Goal: Task Accomplishment & Management: Manage account settings

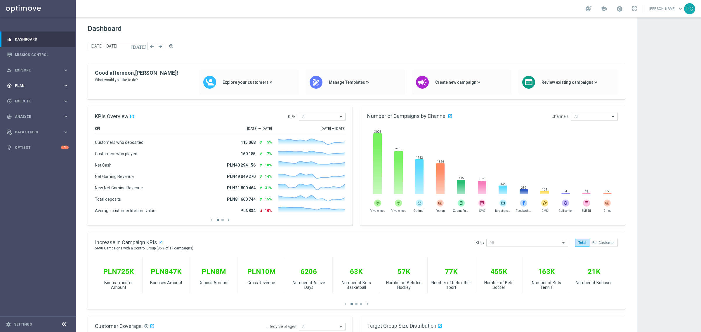
click at [33, 88] on div "gps_fixed Plan keyboard_arrow_right" at bounding box center [37, 85] width 75 height 15
click at [32, 98] on link "Target Groups" at bounding box center [38, 98] width 46 height 5
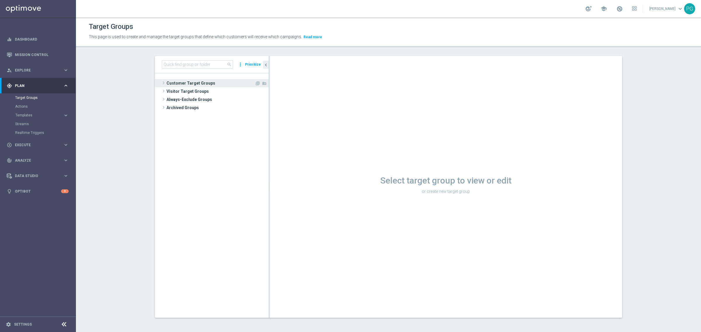
click at [202, 83] on span "Customer Target Groups" at bounding box center [210, 83] width 88 height 8
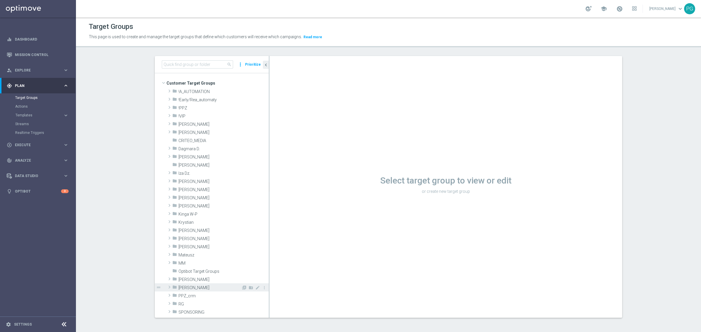
click at [194, 288] on span "[PERSON_NAME]" at bounding box center [209, 288] width 63 height 5
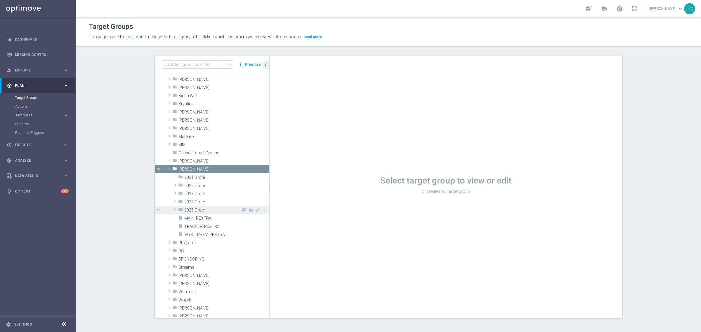
click at [189, 207] on div "folder 2025 Grotel" at bounding box center [209, 210] width 63 height 8
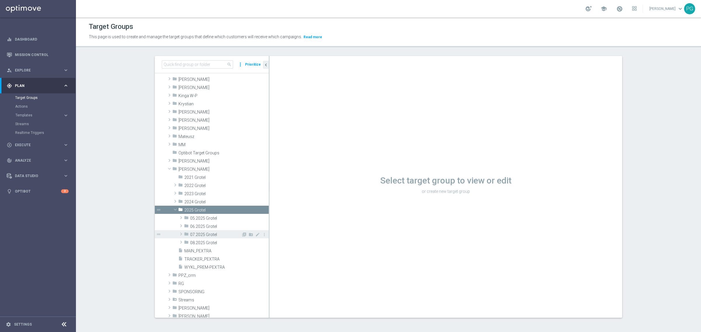
click at [205, 236] on span "07.2025 Grotel" at bounding box center [215, 235] width 51 height 5
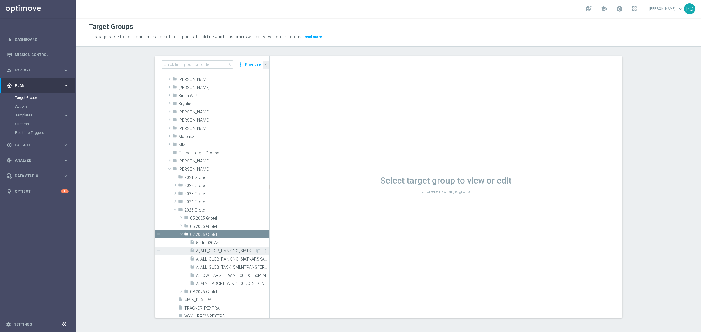
click at [216, 252] on span "A_ALL_GLOB_RANKING_SIATKARSKA_LN_100K_230725" at bounding box center [226, 251] width 60 height 5
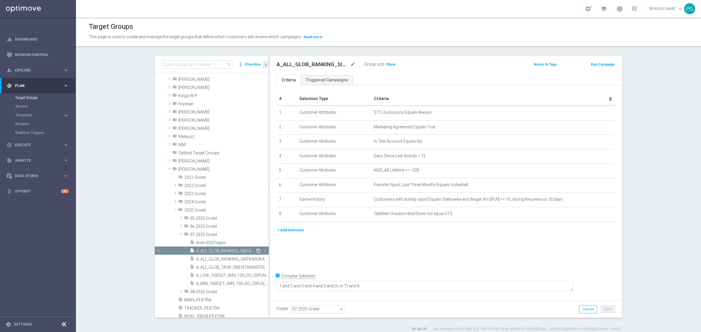
click at [256, 250] on icon "content_copy" at bounding box center [258, 251] width 5 height 5
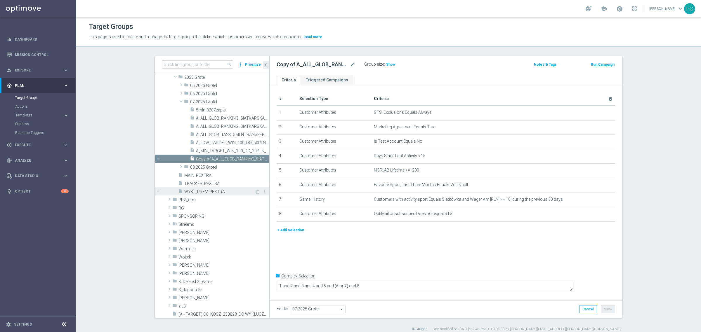
scroll to position [243, 0]
type input "08.2025 Grotel"
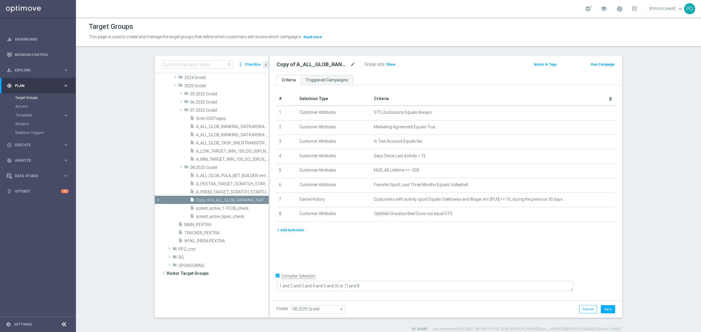
scroll to position [143, 0]
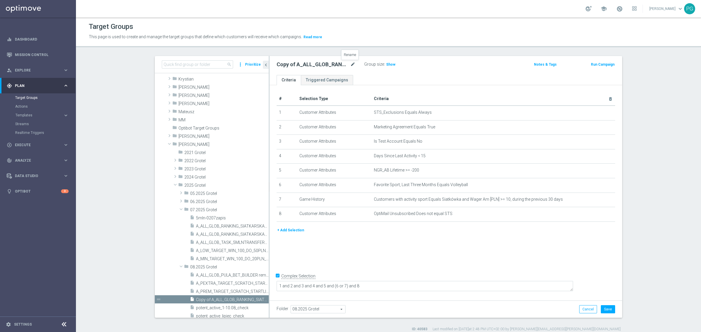
click at [351, 62] on icon "mode_edit" at bounding box center [352, 64] width 5 height 7
type input "A_ALL_GLOB_WAGER_DAILY_PN_25DO50_150825_push"
click at [403, 83] on ul "Criteria Triggered Campaigns" at bounding box center [446, 80] width 353 height 10
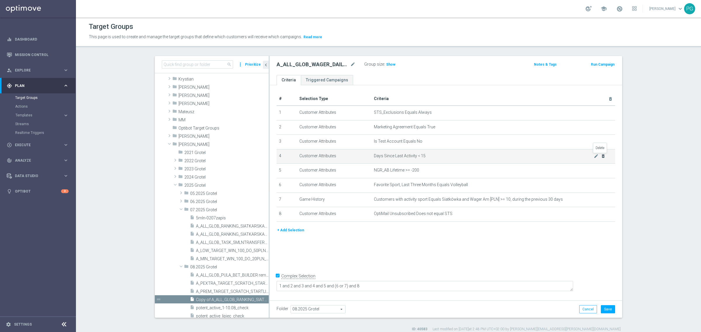
click at [601, 155] on icon "delete_forever" at bounding box center [603, 156] width 5 height 5
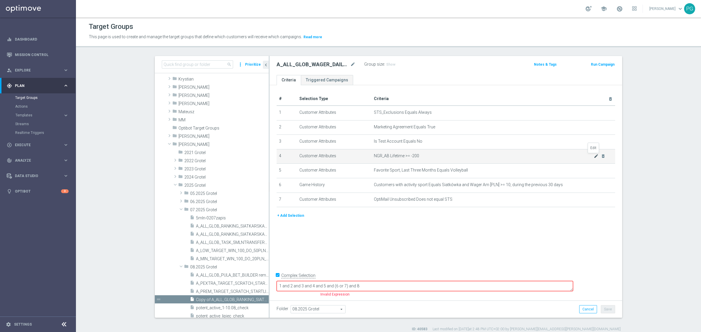
click at [594, 155] on icon "mode_edit" at bounding box center [596, 156] width 5 height 5
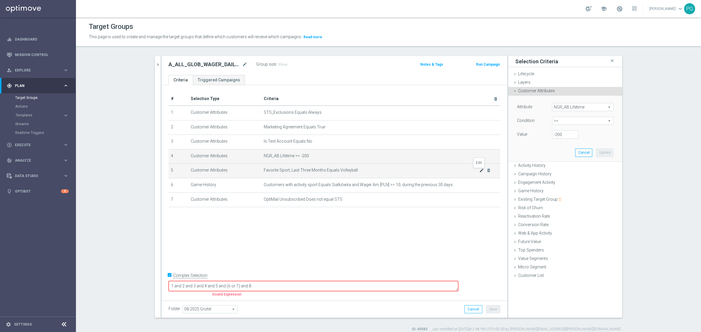
click at [479, 170] on icon "mode_edit" at bounding box center [481, 170] width 5 height 5
click at [474, 308] on button "Cancel" at bounding box center [473, 310] width 18 height 8
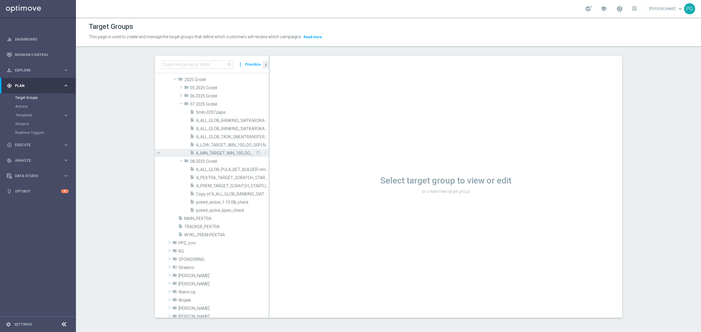
scroll to position [245, 0]
click at [226, 191] on span "Copy of A_ALL_GLOB_RANKING_SIATKARSKA_LN_100K_230725" at bounding box center [226, 189] width 60 height 5
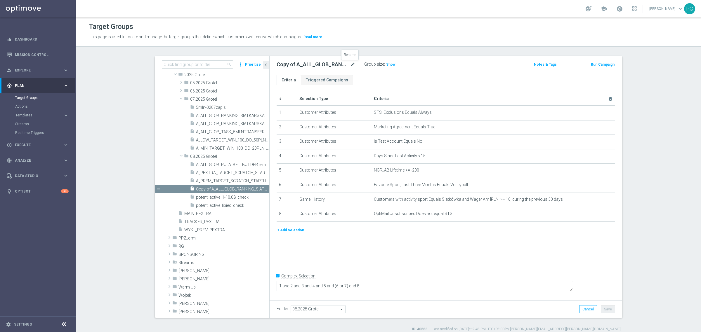
click at [350, 62] on icon "mode_edit" at bounding box center [352, 64] width 5 height 7
type input "A_ALL_GLOB_WAGER_DAILY_PN_25DO50_150825_push"
click at [379, 80] on ul "Criteria Triggered Campaigns" at bounding box center [446, 80] width 353 height 10
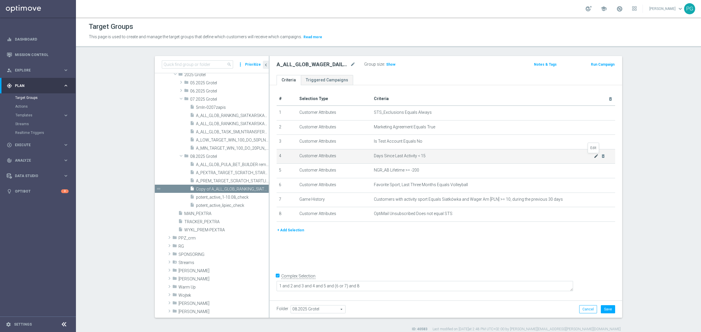
click at [595, 156] on icon "mode_edit" at bounding box center [596, 156] width 5 height 5
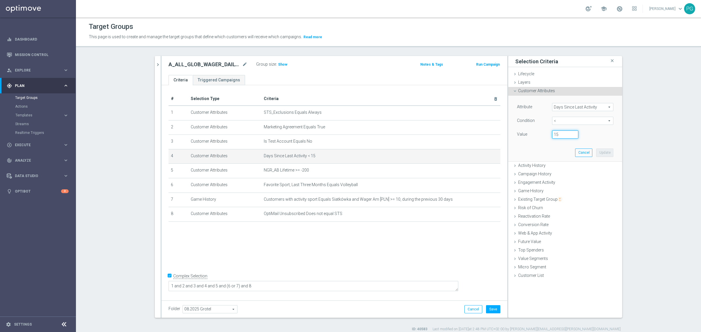
drag, startPoint x: 562, startPoint y: 134, endPoint x: 538, endPoint y: 139, distance: 25.0
click at [538, 139] on div "Value 15" at bounding box center [565, 135] width 105 height 9
type input "22"
click at [602, 152] on button "Update" at bounding box center [604, 153] width 17 height 8
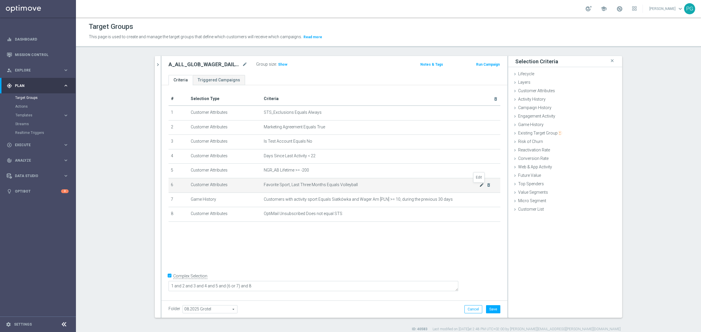
click at [479, 186] on icon "mode_edit" at bounding box center [481, 185] width 5 height 5
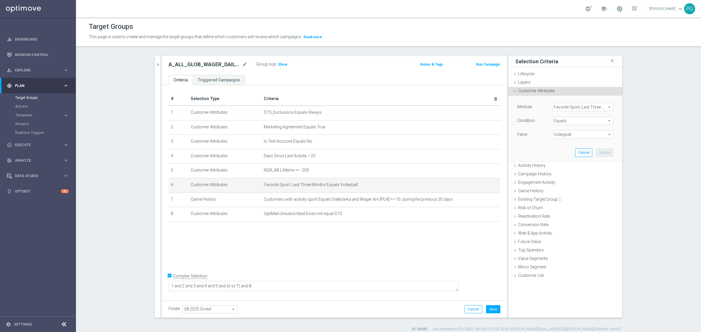
click at [567, 110] on span "Favorite Sport, Last Three Months" at bounding box center [582, 107] width 61 height 8
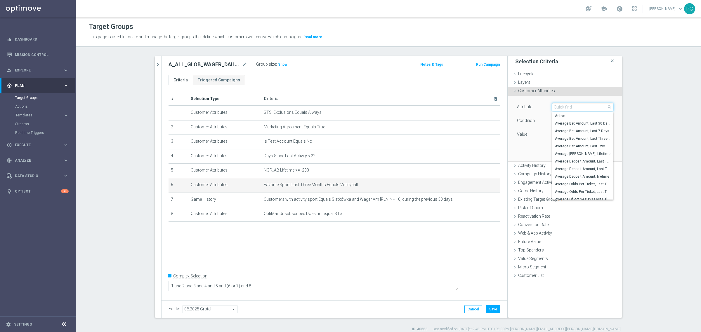
click at [567, 110] on input "search" at bounding box center [582, 107] width 61 height 8
click at [532, 114] on div "Attribute Favorite Sport, Last Three Months Favorite Sport, Last Three Months a…" at bounding box center [565, 121] width 96 height 37
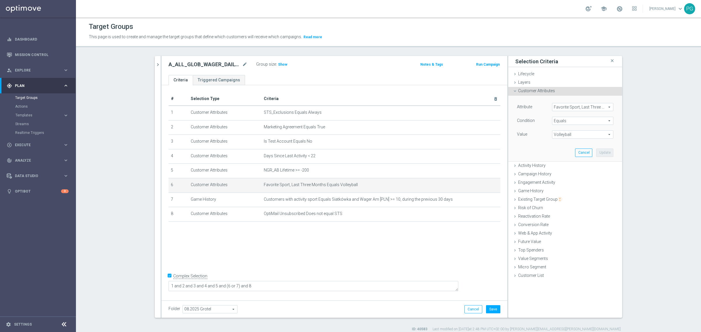
click at [573, 132] on span "Volleyball" at bounding box center [582, 135] width 61 height 8
click at [573, 132] on input "search" at bounding box center [582, 135] width 61 height 8
type input "soc"
click at [562, 144] on span "Soccer" at bounding box center [582, 143] width 55 height 5
type input "Soccer"
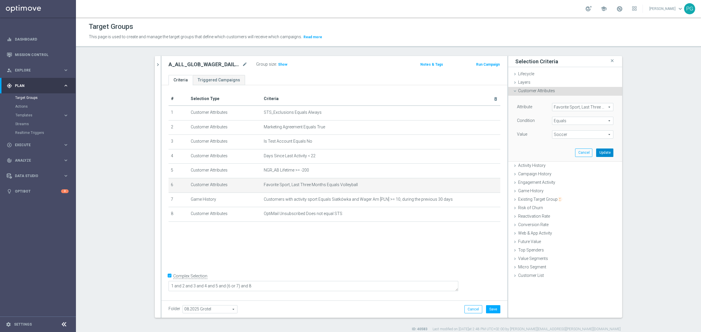
click at [604, 155] on button "Update" at bounding box center [604, 153] width 17 height 8
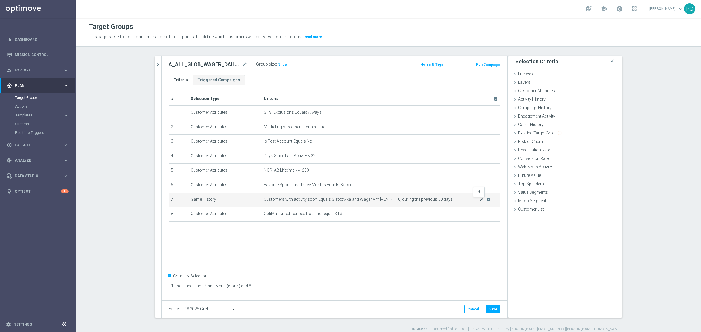
click at [479, 200] on icon "mode_edit" at bounding box center [481, 199] width 5 height 5
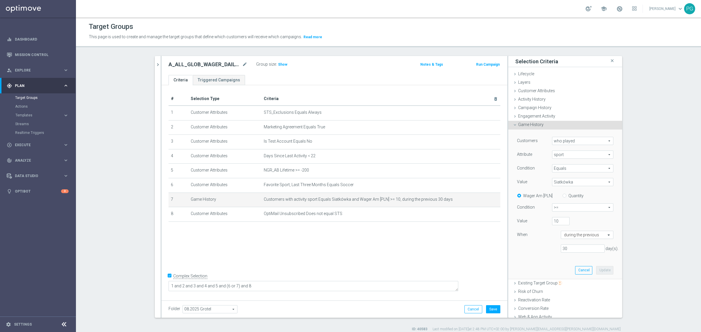
click at [558, 152] on span "sport" at bounding box center [582, 155] width 61 height 8
click at [573, 222] on span "Sport_Region_Competition" at bounding box center [582, 224] width 55 height 5
type input "Sport_Region_Competition"
type input "Select"
click at [561, 183] on span "Siatkówka" at bounding box center [582, 182] width 61 height 8
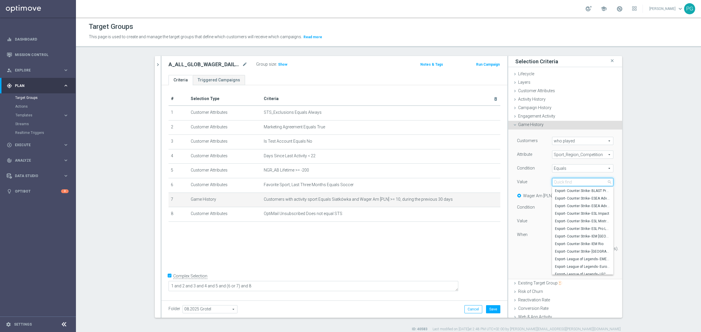
click at [561, 183] on input "search" at bounding box center [582, 182] width 61 height 8
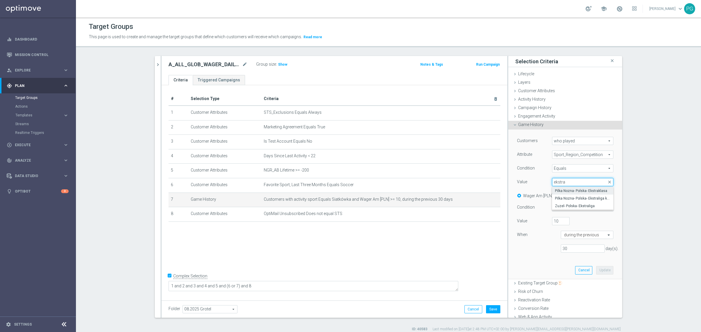
type input "ekstra"
click at [570, 189] on span "Pilka Nozna- Polska- Ekstraklasa" at bounding box center [582, 191] width 55 height 5
type input "Pilka Nozna- Polska- Ekstraklasa"
drag, startPoint x: 567, startPoint y: 246, endPoint x: 557, endPoint y: 247, distance: 10.0
click at [561, 247] on input "30" at bounding box center [583, 249] width 44 height 8
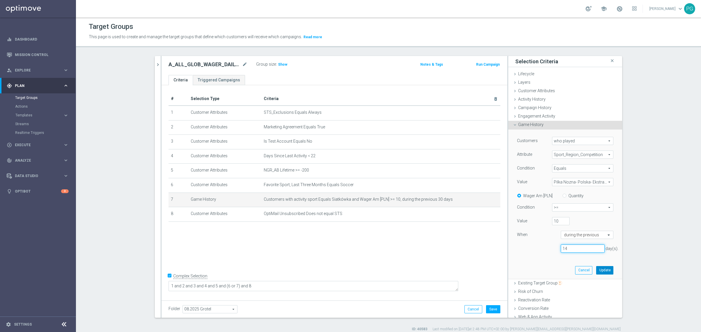
type input "14"
click at [600, 273] on button "Update" at bounding box center [604, 270] width 17 height 8
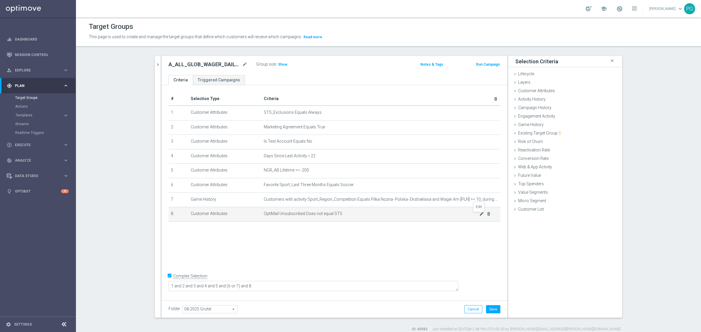
click at [479, 215] on icon "mode_edit" at bounding box center [481, 214] width 5 height 5
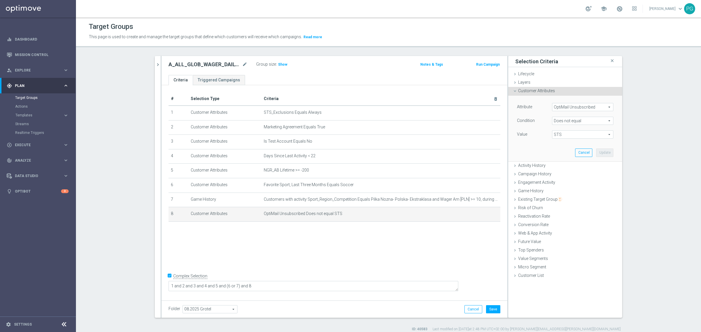
click at [563, 104] on span "OptiMail Unsubscribed" at bounding box center [582, 107] width 61 height 8
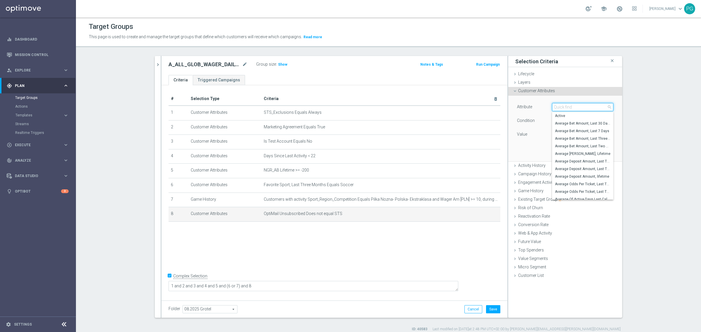
click at [563, 105] on input "search" at bounding box center [582, 107] width 61 height 8
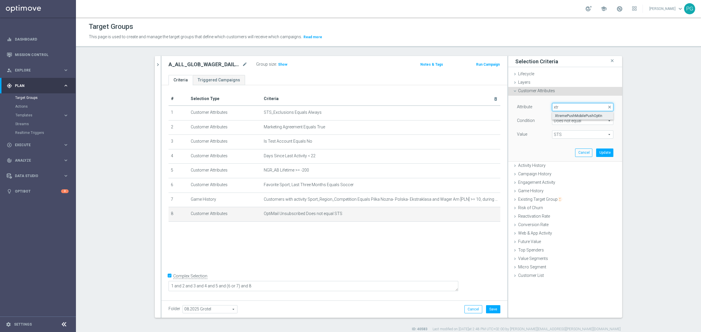
type input "xtr"
click at [562, 115] on span "XtremePushMobilePushOptIn" at bounding box center [582, 116] width 55 height 5
type input "XtremePushMobilePushOptIn"
type input "Equals"
click at [558, 133] on span "STS" at bounding box center [582, 135] width 61 height 8
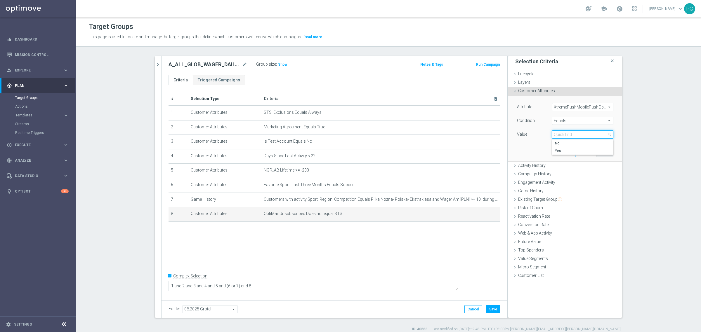
click at [558, 133] on input "search" at bounding box center [582, 135] width 61 height 8
click at [556, 152] on span "Yes" at bounding box center [582, 151] width 55 height 5
type input "Yes"
click at [611, 154] on div "Attribute XtremePushMobilePushOptIn XtremePushMobilePushOptIn arrow_drop_down s…" at bounding box center [565, 128] width 105 height 65
click at [607, 154] on button "Update" at bounding box center [604, 153] width 17 height 8
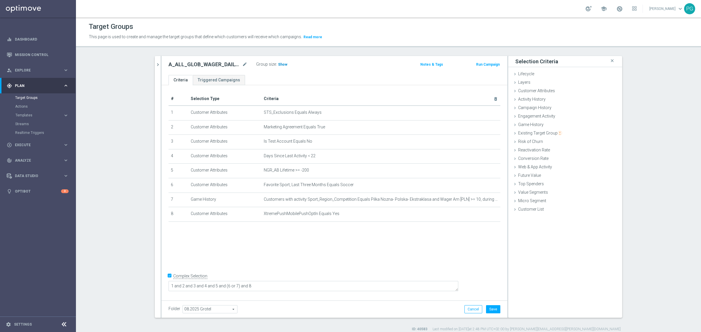
click at [278, 65] on span "Show" at bounding box center [282, 65] width 9 height 4
click at [525, 90] on span "Customer Attributes" at bounding box center [536, 91] width 37 height 5
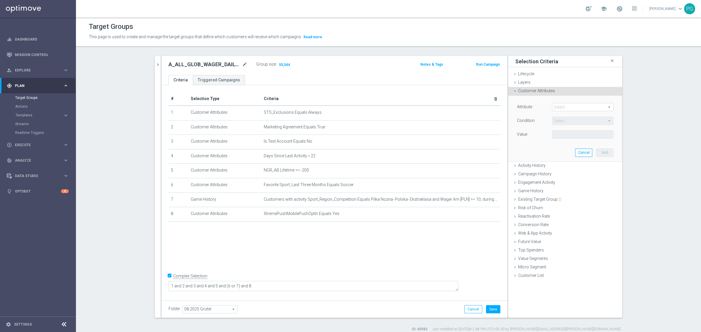
click at [568, 105] on span at bounding box center [582, 107] width 61 height 8
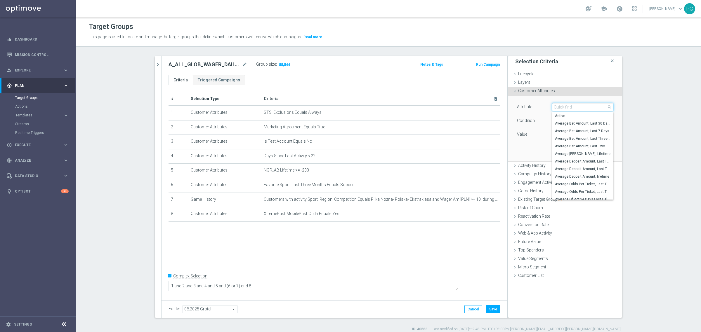
click at [568, 105] on input "search" at bounding box center [582, 107] width 61 height 8
type input "test"
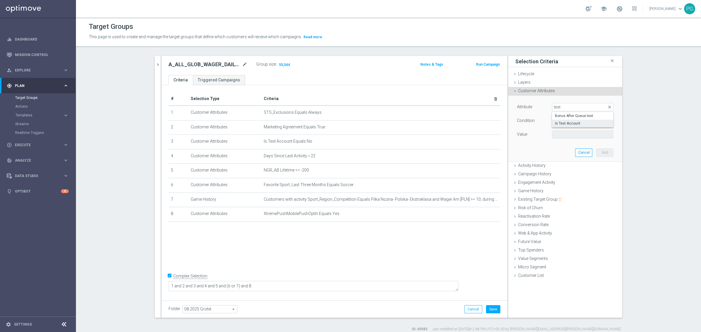
click at [570, 122] on span "Is Test Account" at bounding box center [582, 123] width 55 height 5
type input "Is Test Account"
type input "Equals"
click at [563, 135] on span at bounding box center [582, 135] width 61 height 8
click at [561, 145] on span "No" at bounding box center [582, 143] width 55 height 5
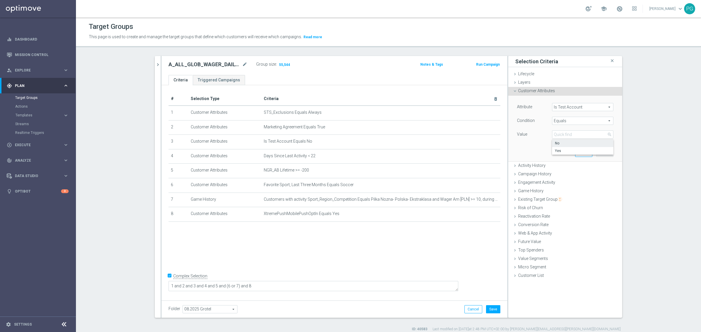
type input "No"
click at [602, 152] on button "Add" at bounding box center [604, 153] width 17 height 8
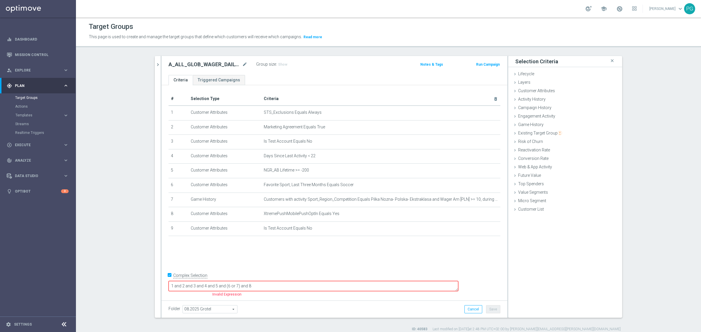
click at [395, 277] on div "# Selection Type Criteria delete_forever 1 Customer Attributes STS_Exclusions E…" at bounding box center [335, 191] width 346 height 213
click at [386, 295] on form "Complex Selection 1 and 2 and 3 and 4 and 5 and (6 or 7) and 8 Invalid Expressi…" at bounding box center [335, 284] width 332 height 27
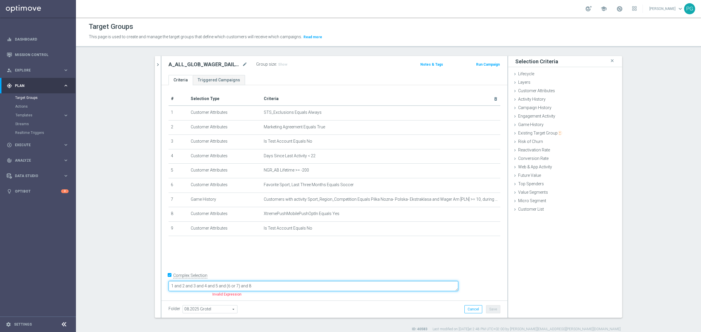
click at [386, 290] on textarea "1 and 2 and 3 and 4 and 5 and (6 or 7) and 8" at bounding box center [314, 286] width 290 height 10
type textarea "1 and 2 and 3 and 4 and 5 and (6 or 7) and 8 and 9"
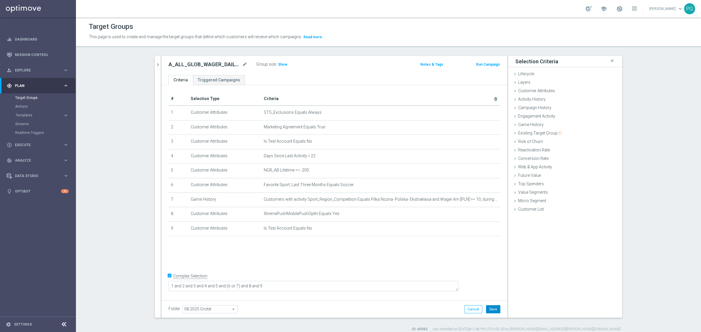
click at [494, 310] on button "Save" at bounding box center [493, 310] width 14 height 8
click at [213, 63] on h2 "A_ALL_GLOB_WAGER_DAILY_PN_25DO50_150825_push" at bounding box center [205, 64] width 72 height 7
copy h2 "A_ALL_GLOB_WAGER_DAILY_PN_25DO50_150825_push"
click at [58, 145] on span "Execute" at bounding box center [39, 145] width 48 height 4
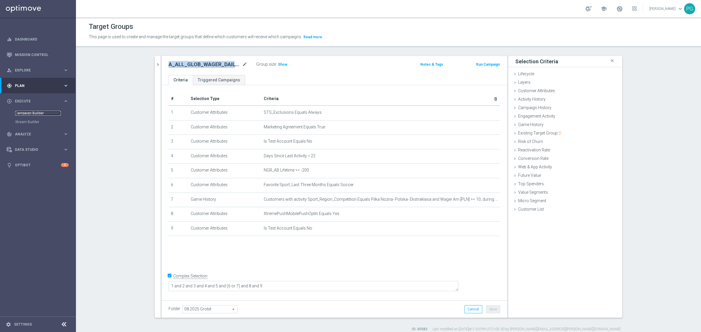
click at [44, 114] on link "Campaign Builder" at bounding box center [38, 113] width 46 height 5
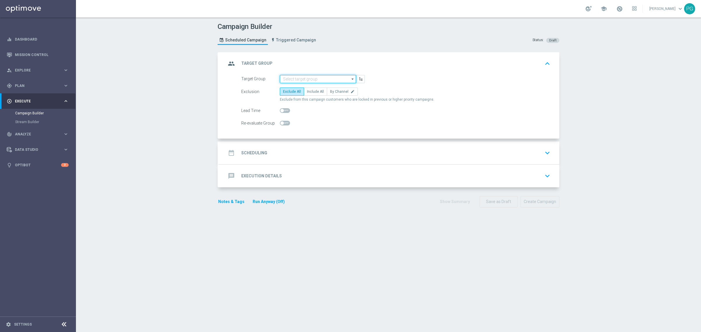
click at [306, 78] on input at bounding box center [318, 79] width 76 height 8
paste input "A_ALL_GLOB_WAGER_DAILY_PN_25DO50_150825_push"
click at [309, 85] on div "A_ALL_GLOB_WAGER_DAILY_PN_25DO50_150825_push" at bounding box center [322, 90] width 70 height 11
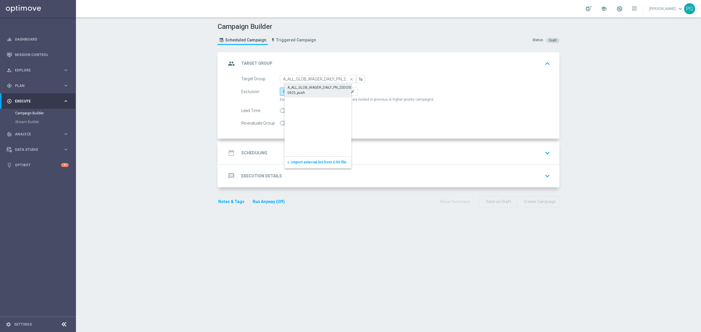
type input "A_ALL_GLOB_WAGER_DAILY_PN_25DO50_150825_push"
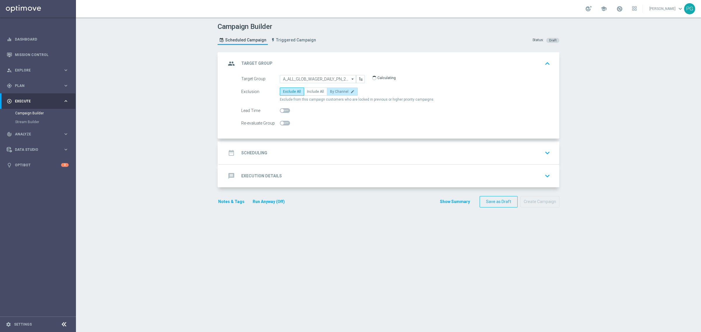
click at [337, 91] on span "By Channel" at bounding box center [339, 92] width 18 height 4
click at [334, 91] on input "By Channel edit" at bounding box center [332, 93] width 4 height 4
radio input "true"
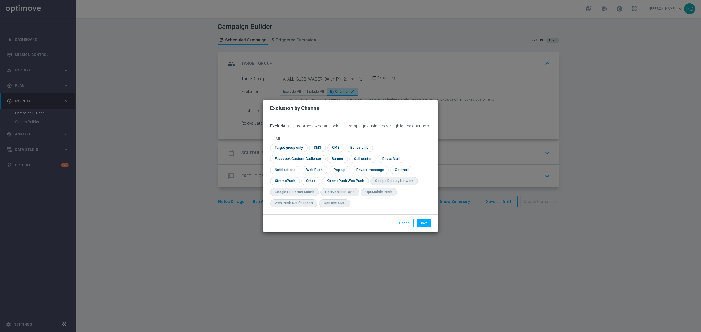
click at [281, 129] on span "Exclude" at bounding box center [277, 126] width 15 height 5
click at [0, 0] on span "Include" at bounding box center [0, 0] width 0 height 0
click at [294, 152] on input "checkbox" at bounding box center [288, 148] width 36 height 8
checkbox input "true"
click at [297, 160] on input "checkbox" at bounding box center [296, 159] width 53 height 8
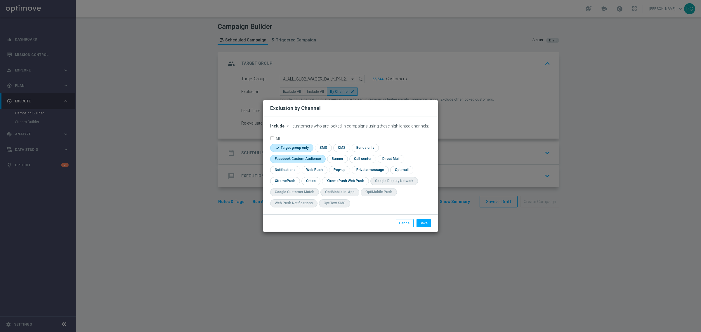
checkbox input "true"
click at [312, 183] on input "checkbox" at bounding box center [310, 181] width 18 height 8
checkbox input "true"
click at [426, 221] on button "Save" at bounding box center [424, 223] width 14 height 8
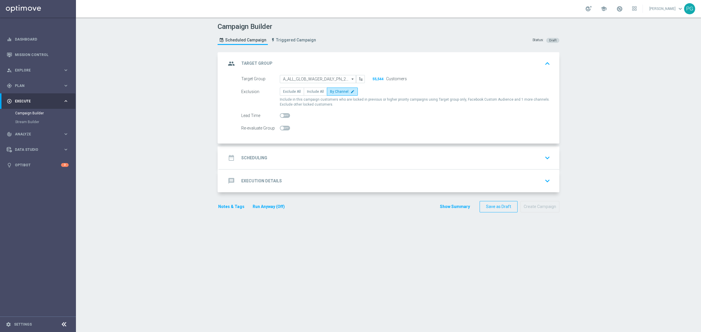
click at [326, 151] on div "date_range Scheduling keyboard_arrow_down" at bounding box center [389, 158] width 340 height 23
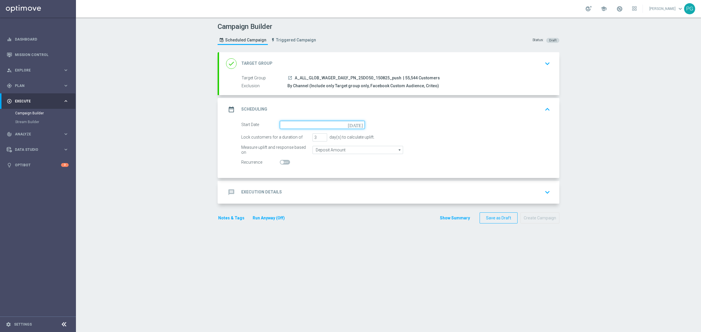
click at [288, 126] on input at bounding box center [322, 125] width 85 height 8
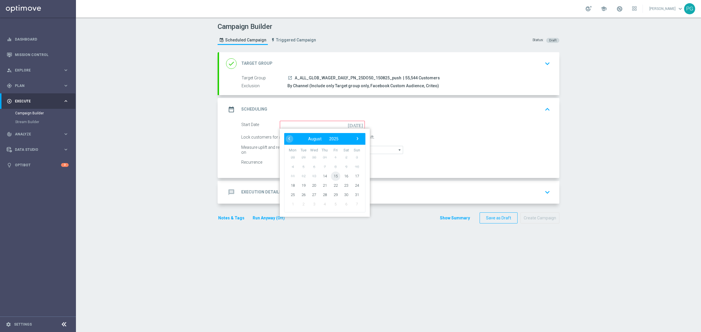
drag, startPoint x: 324, startPoint y: 181, endPoint x: 332, endPoint y: 177, distance: 8.5
click at [332, 177] on tr "11 12 13 14 15 16 17" at bounding box center [324, 175] width 75 height 9
click at [332, 177] on span "15" at bounding box center [335, 175] width 9 height 9
type input "[DATE]"
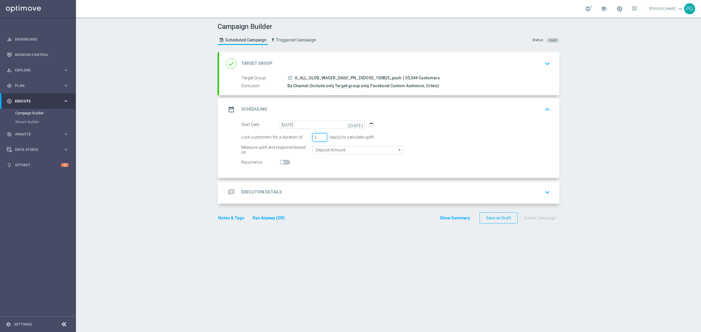
click at [320, 139] on input "2" at bounding box center [320, 137] width 15 height 8
click at [319, 140] on input "2" at bounding box center [320, 137] width 15 height 8
click at [320, 140] on input "2" at bounding box center [320, 137] width 15 height 8
type input "1"
click at [320, 138] on input "1" at bounding box center [320, 137] width 15 height 8
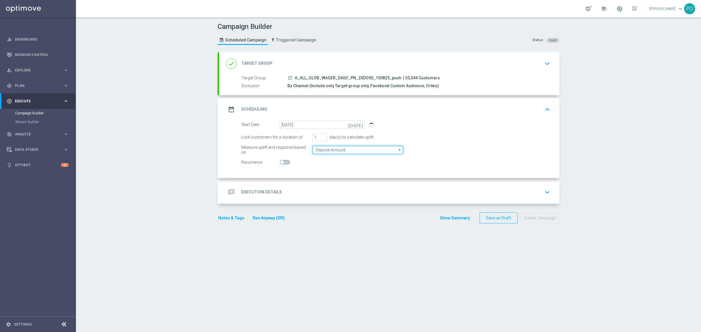
click at [348, 151] on input "Deposit Amount" at bounding box center [358, 150] width 91 height 8
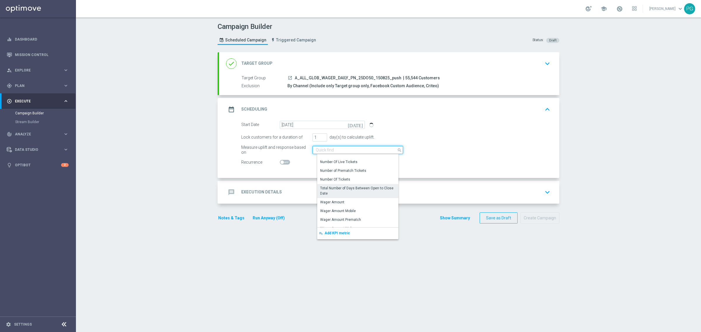
scroll to position [93, 0]
click at [341, 201] on div "Wager Amount" at bounding box center [360, 202] width 86 height 9
type input "Wager Amount"
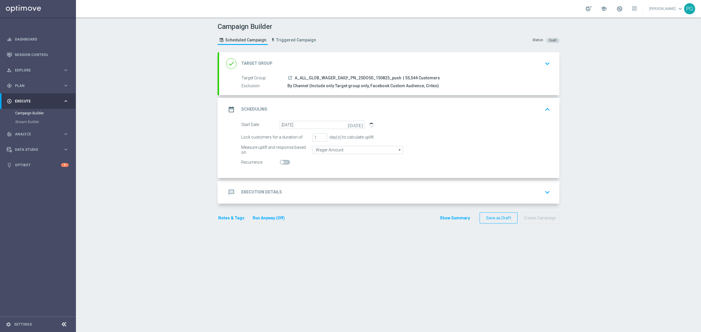
click at [288, 79] on icon "launch" at bounding box center [290, 78] width 5 height 5
click at [351, 63] on div "done Target Group keyboard_arrow_down" at bounding box center [389, 63] width 326 height 11
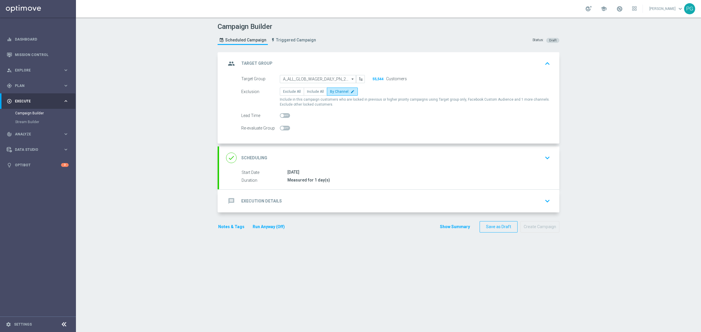
click at [281, 116] on span at bounding box center [285, 115] width 10 height 5
click at [281, 116] on input "checkbox" at bounding box center [285, 115] width 10 height 5
checkbox input "true"
click at [310, 152] on div "done Scheduling keyboard_arrow_down" at bounding box center [389, 158] width 340 height 23
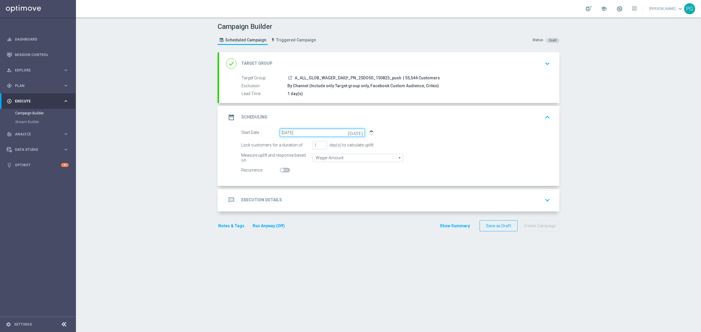
click at [352, 133] on input "[DATE]" at bounding box center [322, 133] width 85 height 8
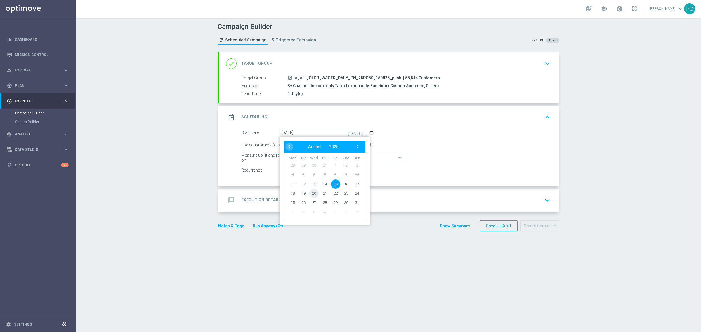
click at [313, 196] on span "20" at bounding box center [313, 193] width 9 height 9
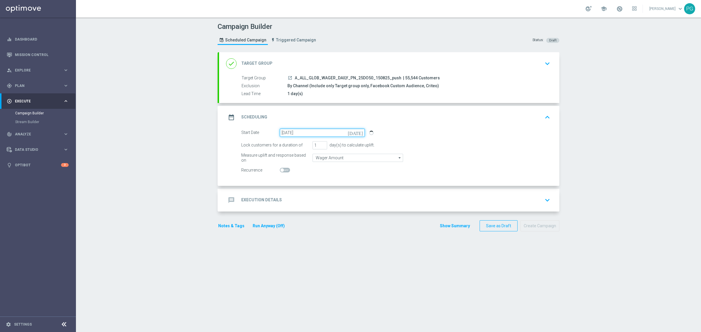
click at [327, 132] on input "[DATE]" at bounding box center [322, 133] width 85 height 8
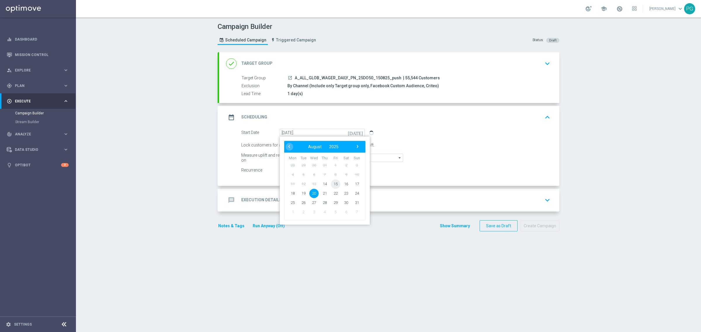
click at [331, 184] on span "15" at bounding box center [335, 183] width 9 height 9
type input "[DATE]"
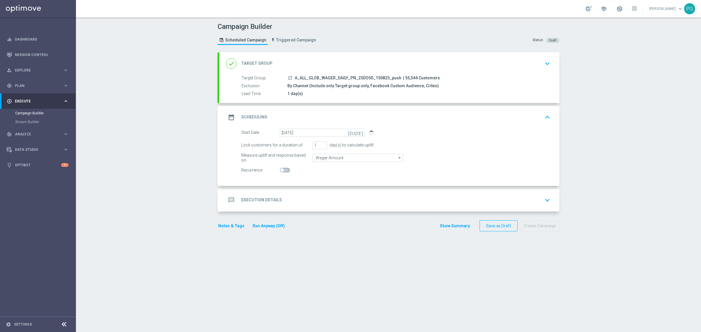
click at [297, 201] on div "message Execution Details keyboard_arrow_down" at bounding box center [389, 200] width 326 height 11
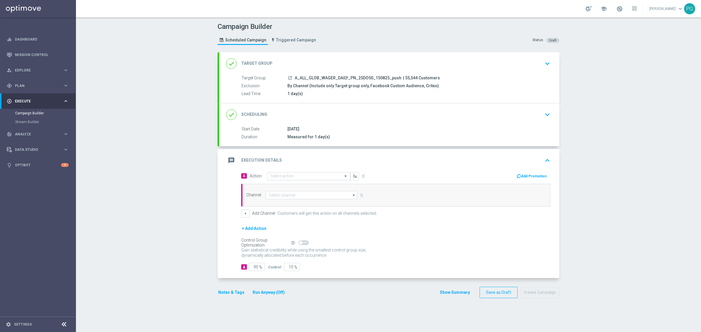
click at [303, 173] on div "Select action" at bounding box center [308, 176] width 83 height 8
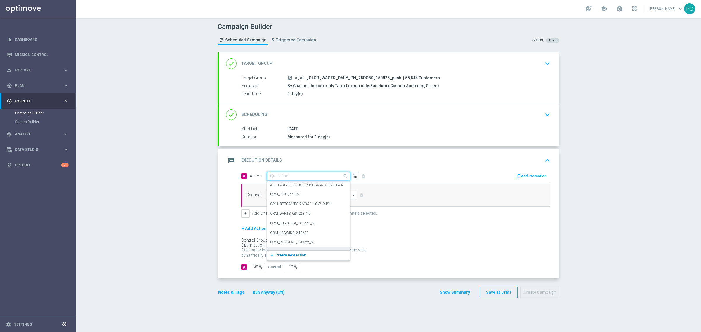
click at [285, 254] on span "Create new action" at bounding box center [290, 256] width 31 height 4
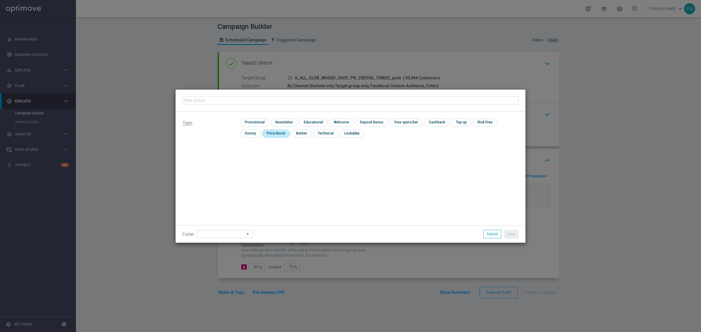
type input "A_ALL_GLOB_WAGER_DAILY_PN_25DO50_150825_push"
click at [260, 123] on input "checkbox" at bounding box center [254, 123] width 28 height 8
checkbox input "true"
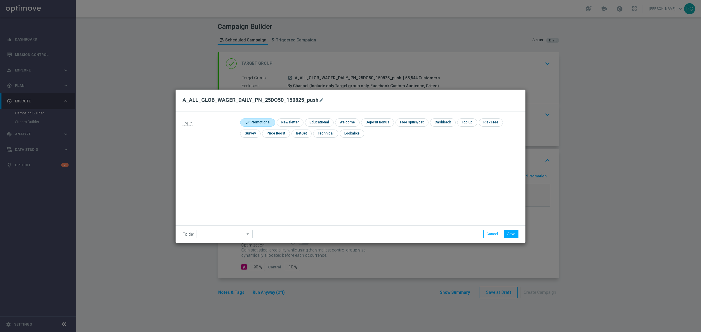
click at [245, 236] on icon "arrow_drop_down" at bounding box center [248, 234] width 6 height 8
click at [222, 207] on div "08.2025 Grotel" at bounding box center [216, 204] width 24 height 5
type input "08.2025 Grotel"
click at [512, 232] on button "Save" at bounding box center [511, 234] width 14 height 8
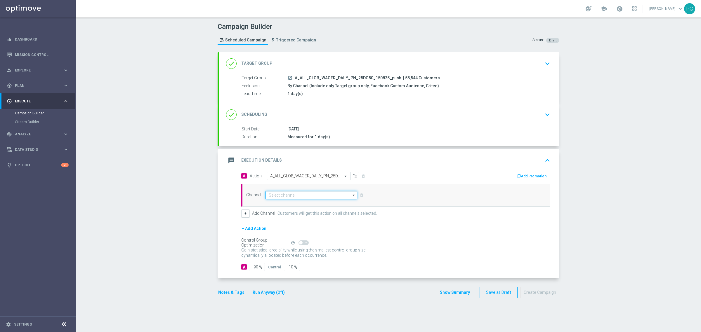
click at [276, 196] on input at bounding box center [312, 195] width 92 height 8
click at [288, 202] on div "XtremePush" at bounding box center [283, 204] width 20 height 5
type input "XtremePush"
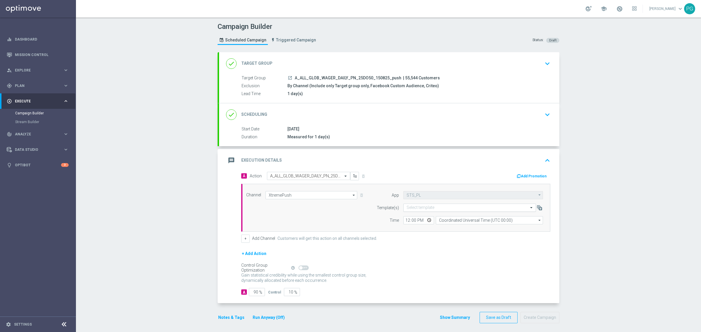
click at [423, 207] on input "text" at bounding box center [464, 208] width 115 height 5
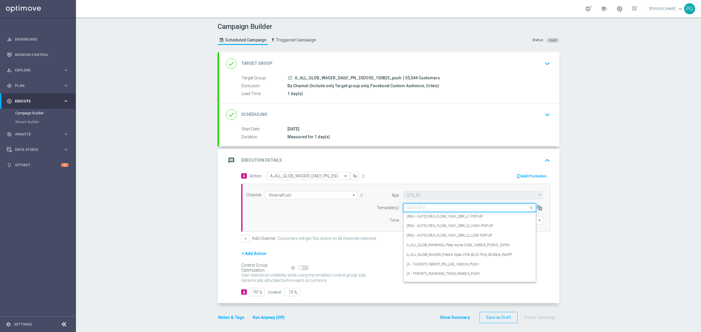
paste input "A_ALL_GLOB_WAGER_DAILY_PN_25DO50_150825_push"
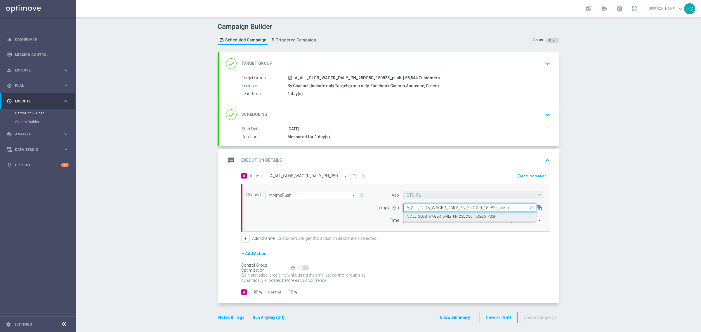
click at [426, 217] on label "A_ALL_GLOB_WAGER_DAILY_PN_25DO50_150825_PUSH" at bounding box center [452, 216] width 90 height 5
type input "A_ALL_GLOB_WAGER_DAILY_PN_25DO50_150825_push"
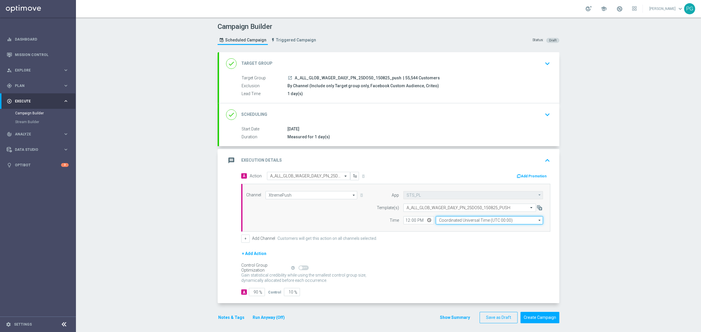
click at [442, 223] on input "Coordinated Universal Time (UTC 00:00)" at bounding box center [489, 220] width 107 height 8
click at [445, 228] on div "Central European Time ([GEOGRAPHIC_DATA]) (UTC +02:00)" at bounding box center [491, 228] width 96 height 5
type input "Central European Time ([GEOGRAPHIC_DATA]) (UTC +02:00)"
click at [406, 221] on input "12:00" at bounding box center [418, 220] width 31 height 8
type input "11:11"
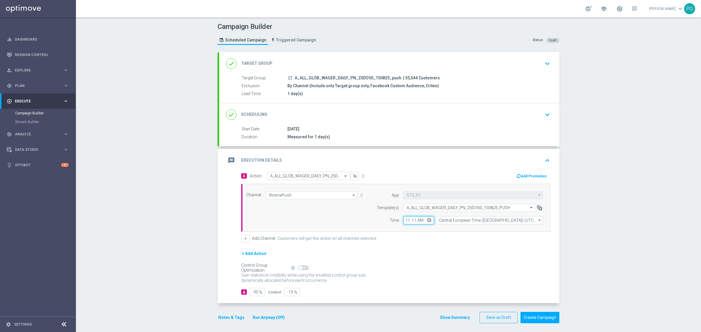
click at [403, 223] on input "11:11" at bounding box center [418, 220] width 31 height 8
click at [354, 216] on div "Channel XtremePush XtremePush arrow_drop_down Show Selected 1 of 22 Target grou…" at bounding box center [395, 207] width 306 height 33
click at [256, 294] on input "90" at bounding box center [257, 292] width 16 height 8
type input "9"
type input "91"
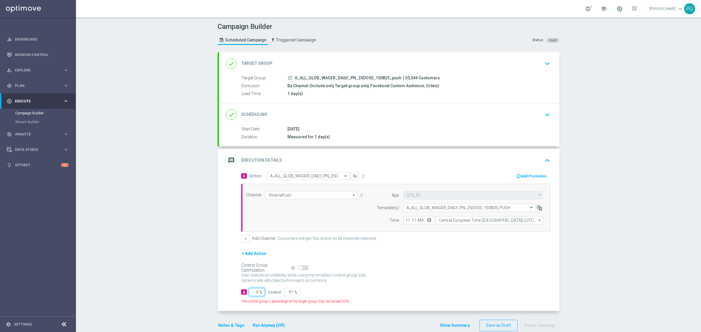
type input "95"
type input "5"
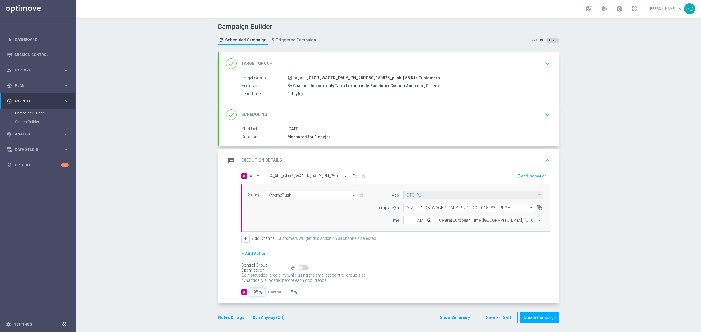
type input "95"
click at [306, 109] on div "done Scheduling keyboard_arrow_down" at bounding box center [389, 114] width 326 height 11
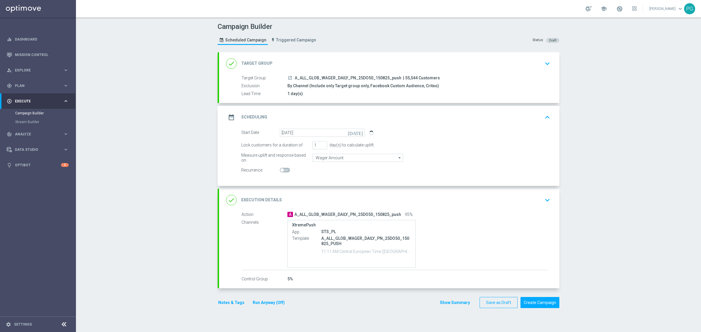
click at [609, 238] on div "Campaign Builder Scheduled Campaign Triggered Campaign Status: Draft done Targe…" at bounding box center [388, 175] width 625 height 315
click at [497, 298] on button "Save as Draft" at bounding box center [499, 302] width 38 height 11
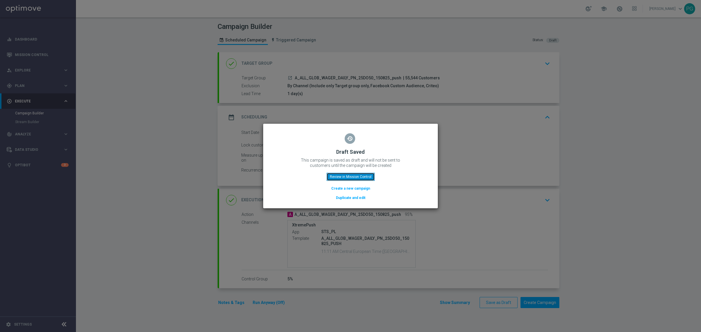
click at [364, 177] on button "Review in Mission Control" at bounding box center [351, 177] width 48 height 8
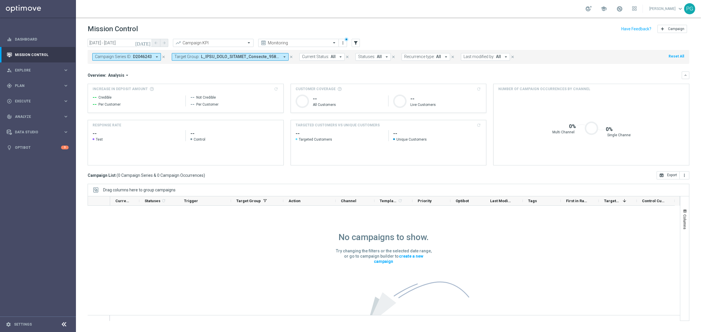
click at [291, 56] on icon "close" at bounding box center [291, 57] width 4 height 4
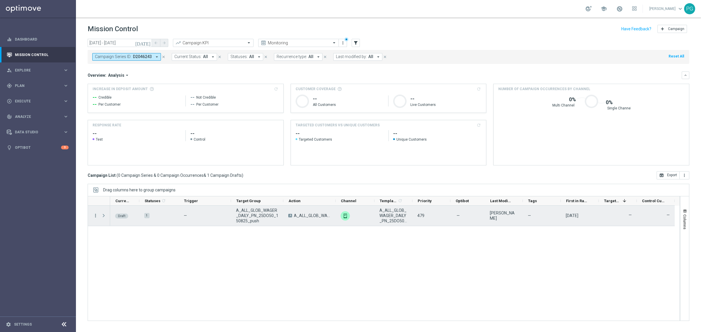
click at [94, 215] on icon "more_vert" at bounding box center [95, 215] width 5 height 5
click at [126, 239] on div "Edit" at bounding box center [134, 239] width 54 height 4
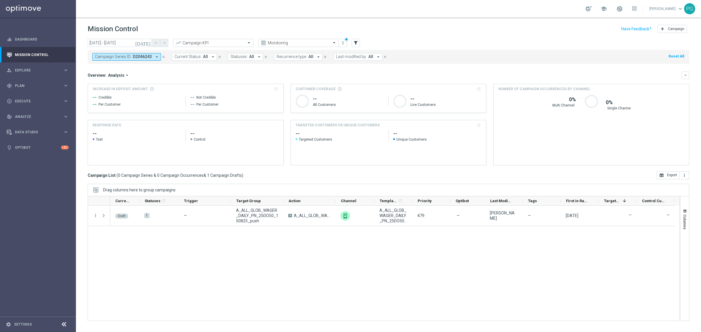
click at [164, 57] on icon "close" at bounding box center [164, 57] width 4 height 4
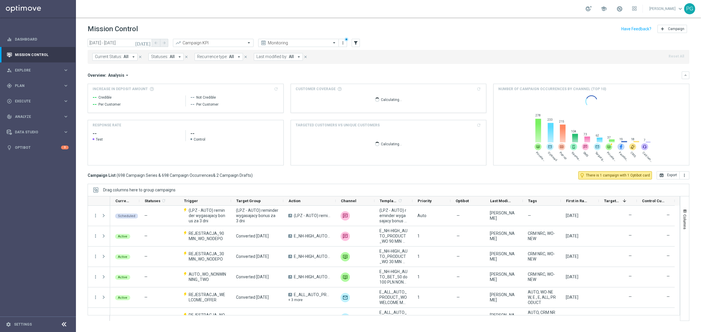
click at [147, 41] on icon "[DATE]" at bounding box center [143, 42] width 16 height 5
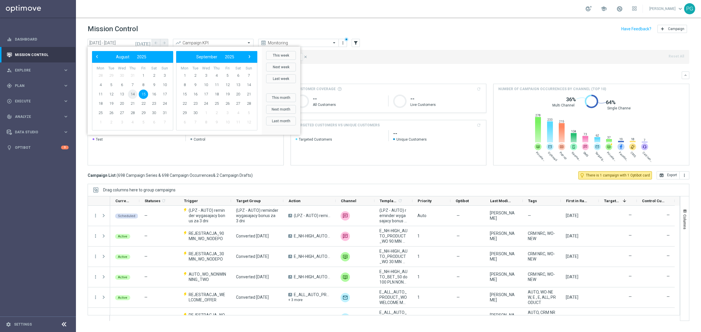
click at [128, 94] on span "14" at bounding box center [132, 94] width 9 height 9
click at [162, 93] on span "17" at bounding box center [164, 94] width 9 height 9
type input "[DATE] - [DATE]"
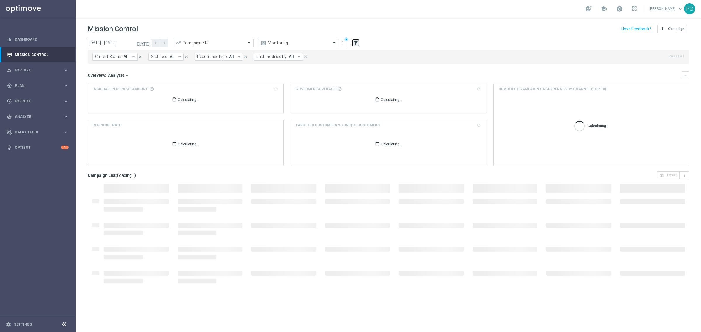
click at [357, 41] on icon "filter_alt" at bounding box center [355, 42] width 5 height 5
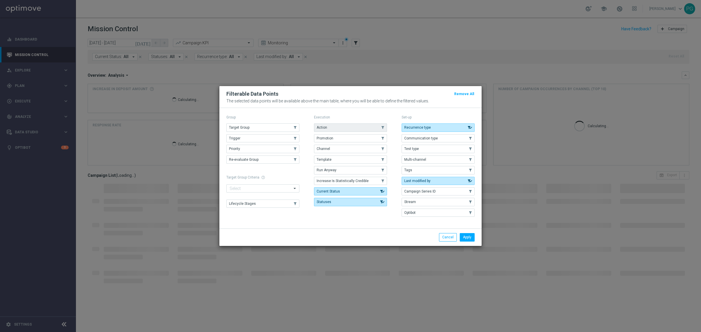
click at [333, 129] on button "Action" at bounding box center [350, 128] width 73 height 8
click at [464, 243] on div "Apply Cancel" at bounding box center [350, 237] width 262 height 17
click at [466, 239] on button "Apply" at bounding box center [467, 237] width 15 height 8
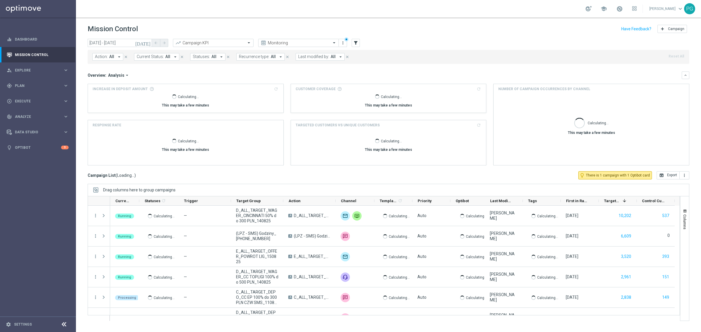
click at [105, 56] on span "Action:" at bounding box center [101, 56] width 13 height 5
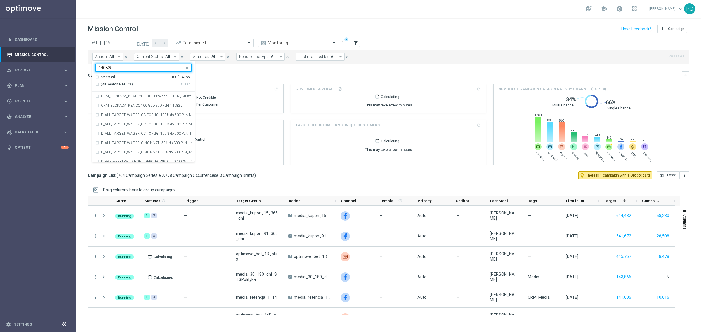
click at [97, 83] on div "(All Search Results)" at bounding box center [138, 84] width 86 height 5
click at [103, 67] on input "140825" at bounding box center [141, 67] width 86 height 5
click at [98, 85] on div "(All Search Results)" at bounding box center [138, 84] width 86 height 5
click at [104, 67] on input "150825" at bounding box center [141, 67] width 86 height 5
click at [97, 85] on div "(All Search Results)" at bounding box center [138, 84] width 86 height 5
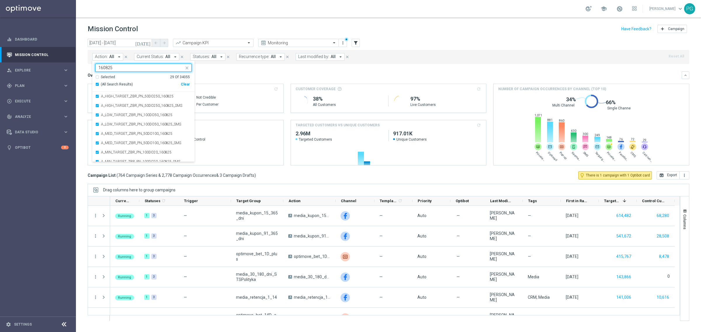
click at [101, 65] on input "160825" at bounding box center [141, 67] width 86 height 5
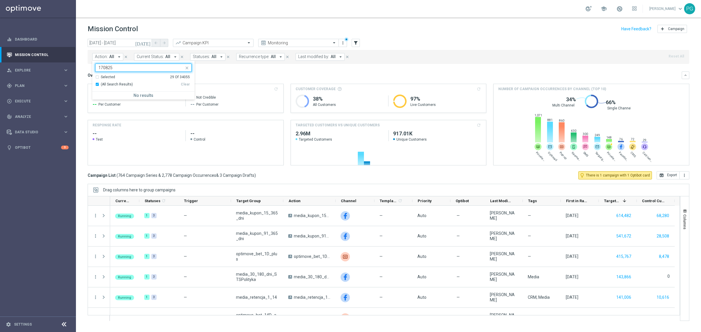
type input "170825"
click at [213, 72] on div "Overview: Analysis arrow_drop_down keyboard_arrow_down" at bounding box center [389, 76] width 602 height 8
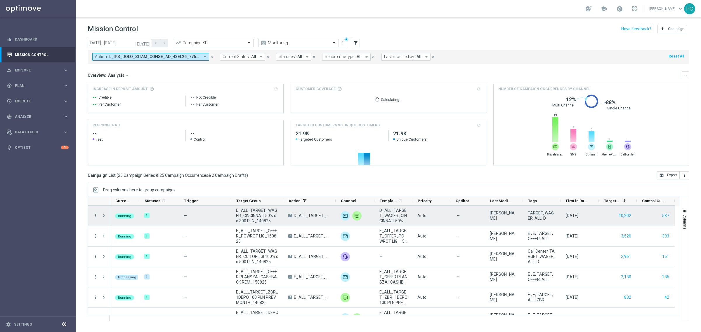
click at [247, 206] on div "D_ALL_TARGET_WAGER_CINCINNATI 50% do 300 PLN_140825" at bounding box center [257, 216] width 52 height 20
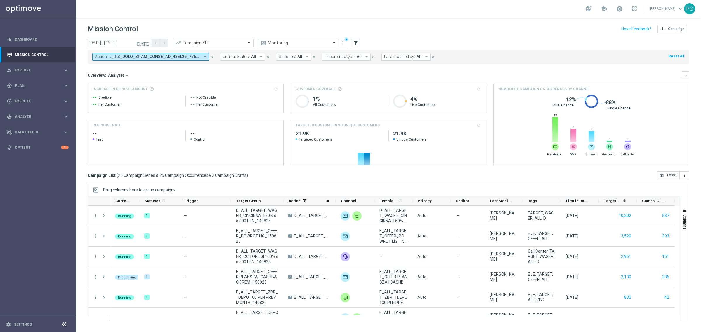
click at [294, 201] on span "Action" at bounding box center [295, 201] width 12 height 4
click at [329, 199] on span at bounding box center [328, 201] width 5 height 5
click at [249, 202] on span "Target Group" at bounding box center [248, 201] width 25 height 4
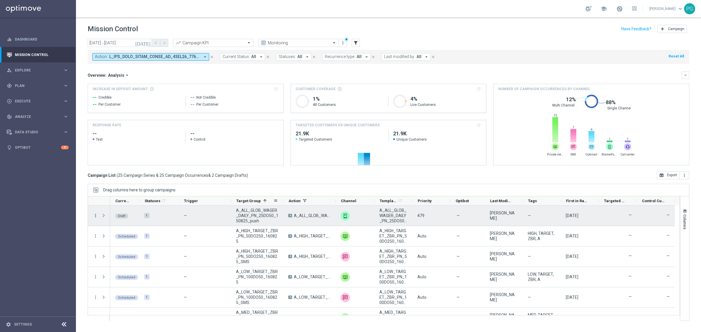
click at [95, 216] on icon "more_vert" at bounding box center [95, 215] width 5 height 5
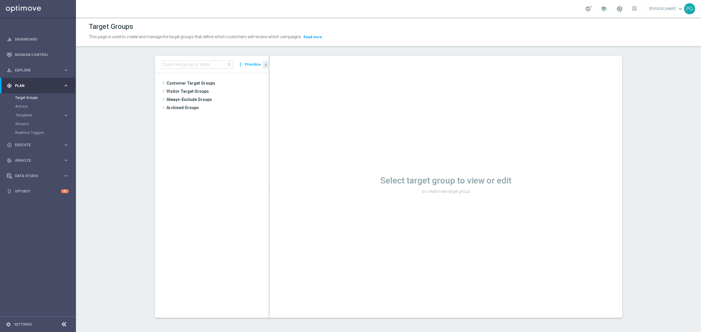
click at [250, 65] on button "Prioritize" at bounding box center [253, 65] width 18 height 8
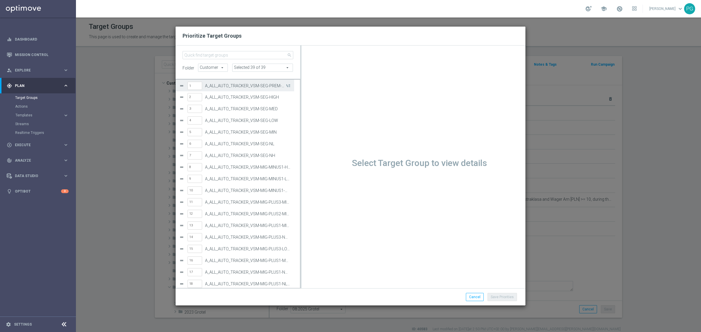
scroll to position [151, 0]
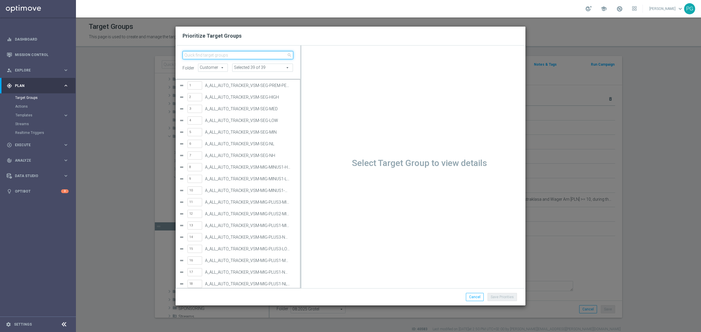
click at [264, 56] on input "search" at bounding box center [238, 55] width 111 height 8
paste input "A_ALL_GLOB_WAGER_DAILY_PN_25DO50_150825_push"
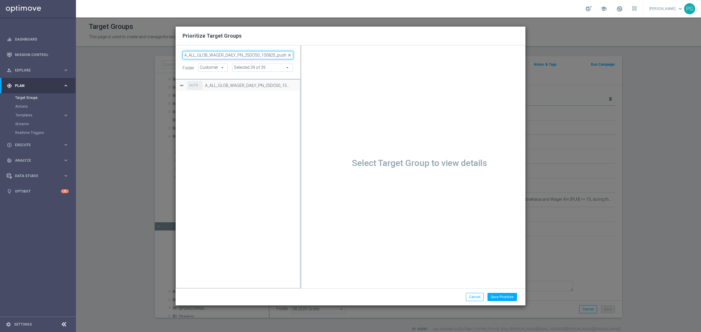
scroll to position [0, 0]
type input "A_ALL_GLOB_WAGER_DAILY_PN_25DO50_150825_push"
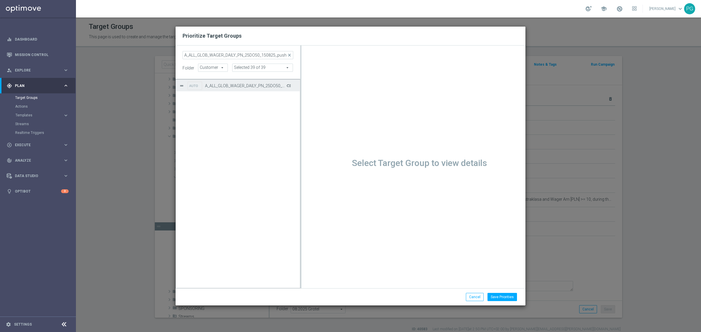
click at [289, 86] on button "Press SPACE to select this row." at bounding box center [288, 85] width 6 height 8
click at [511, 297] on button "Save Priorities" at bounding box center [503, 297] width 30 height 8
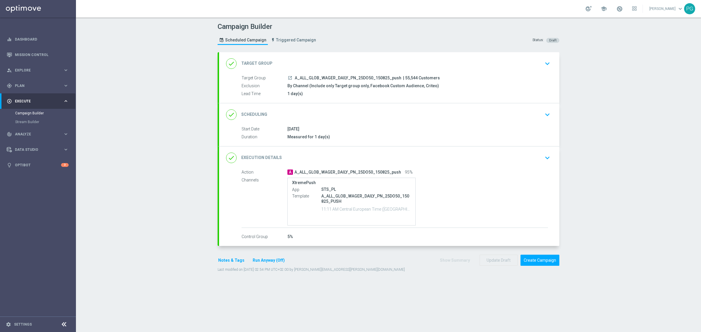
click at [313, 108] on div "done Scheduling keyboard_arrow_down" at bounding box center [389, 114] width 340 height 23
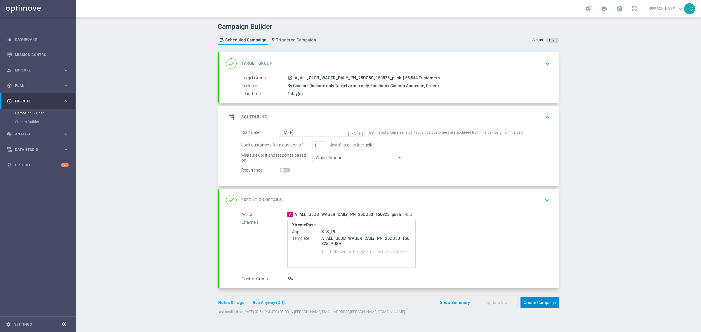
click at [537, 304] on button "Create Campaign" at bounding box center [540, 302] width 39 height 11
